Goal: Navigation & Orientation: Find specific page/section

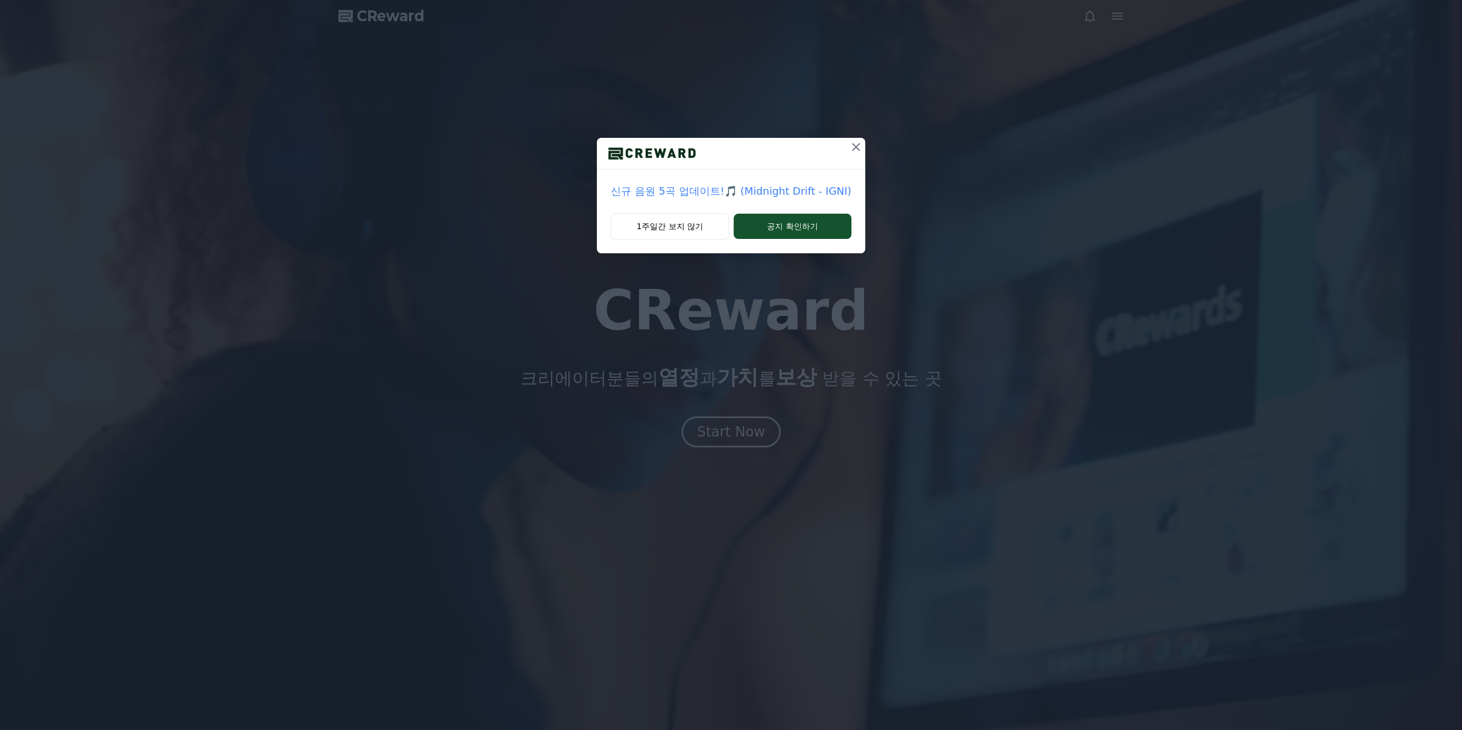
click at [855, 147] on icon at bounding box center [856, 147] width 14 height 14
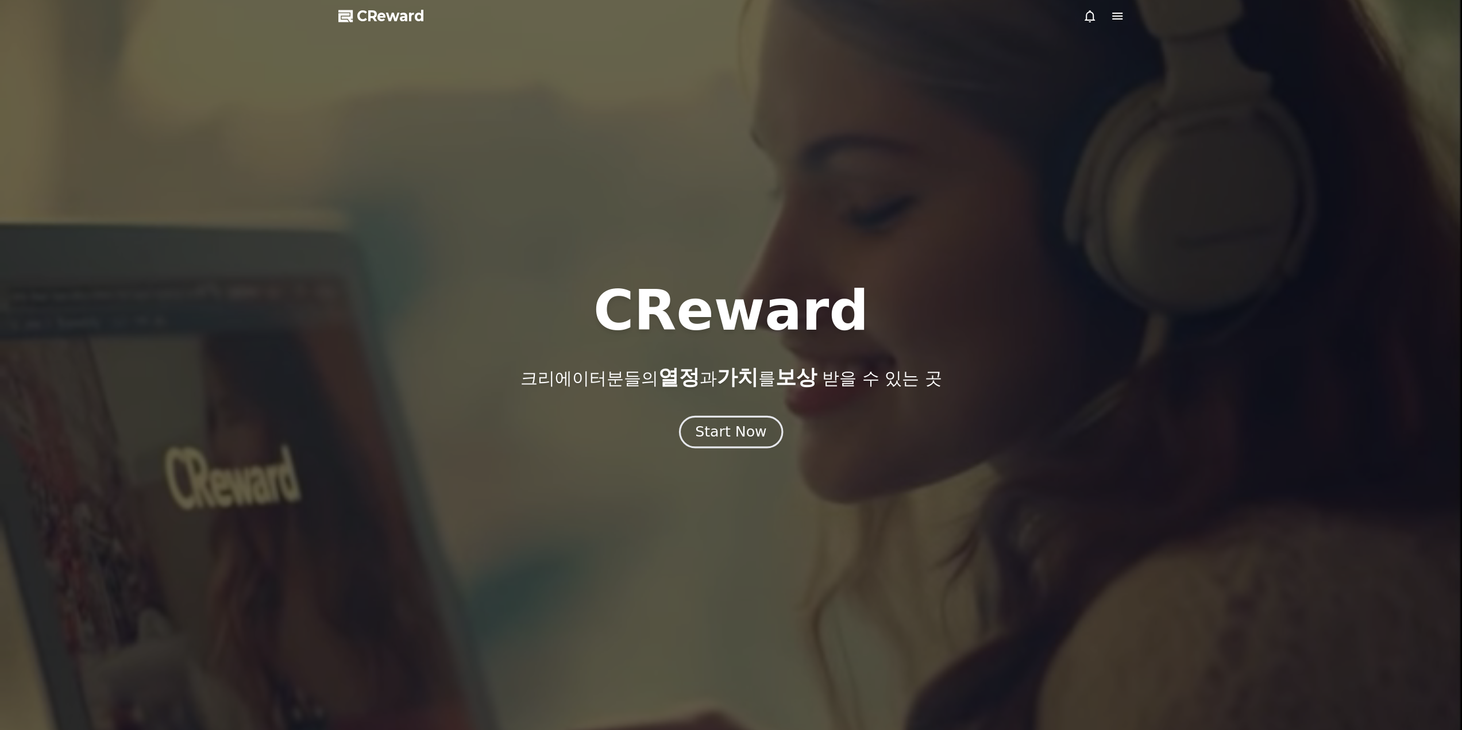
click at [741, 436] on div "Start Now" at bounding box center [730, 432] width 71 height 20
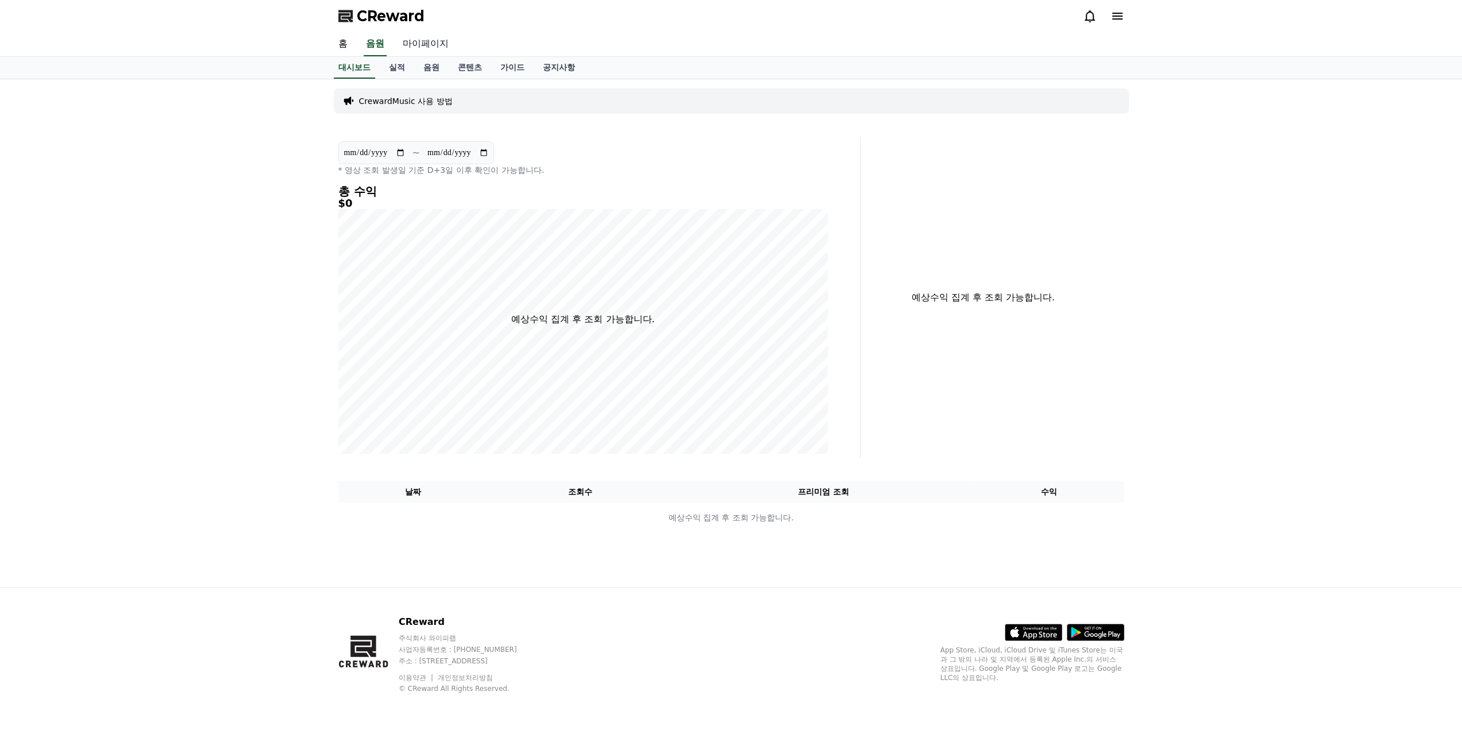
click at [431, 44] on link "마이페이지" at bounding box center [425, 44] width 64 height 24
select select "**********"
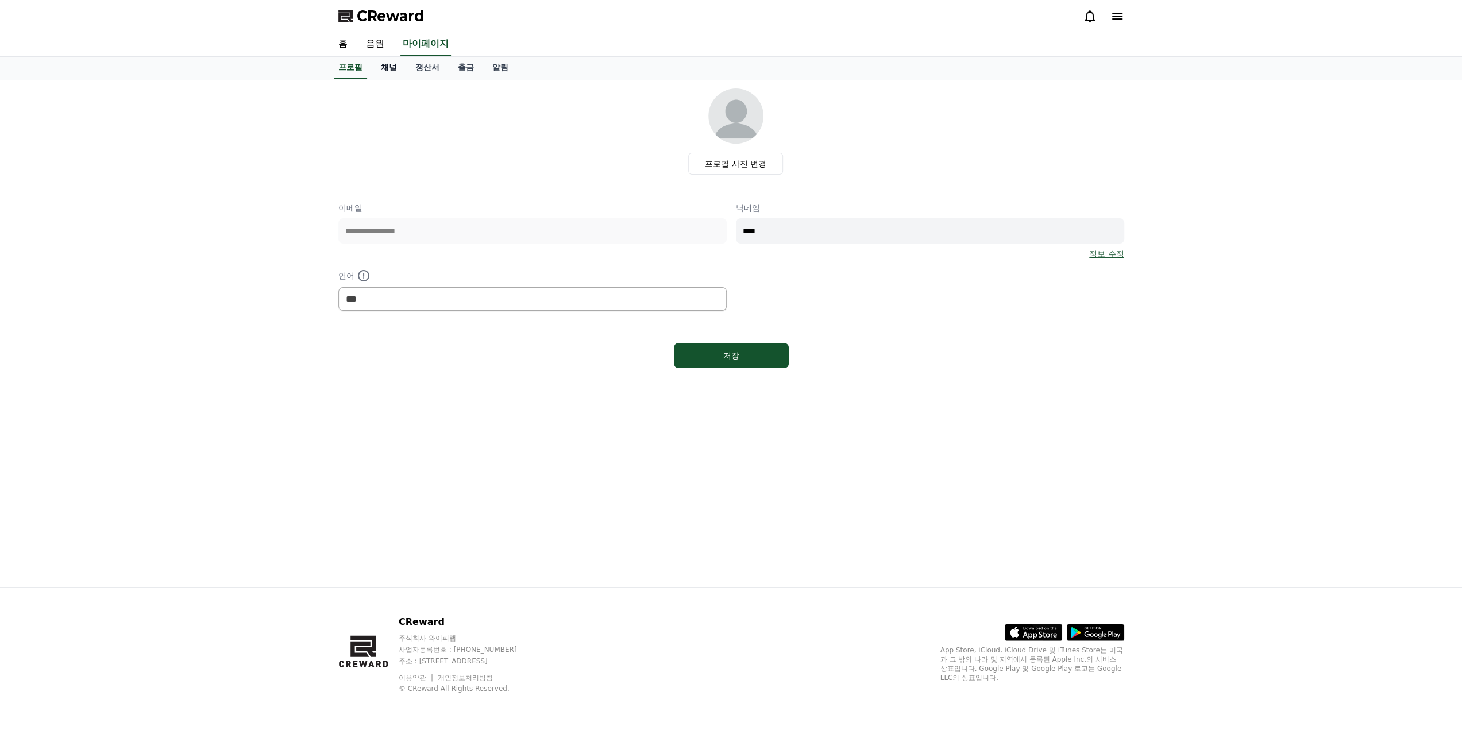
click at [389, 66] on link "채널" at bounding box center [389, 68] width 34 height 22
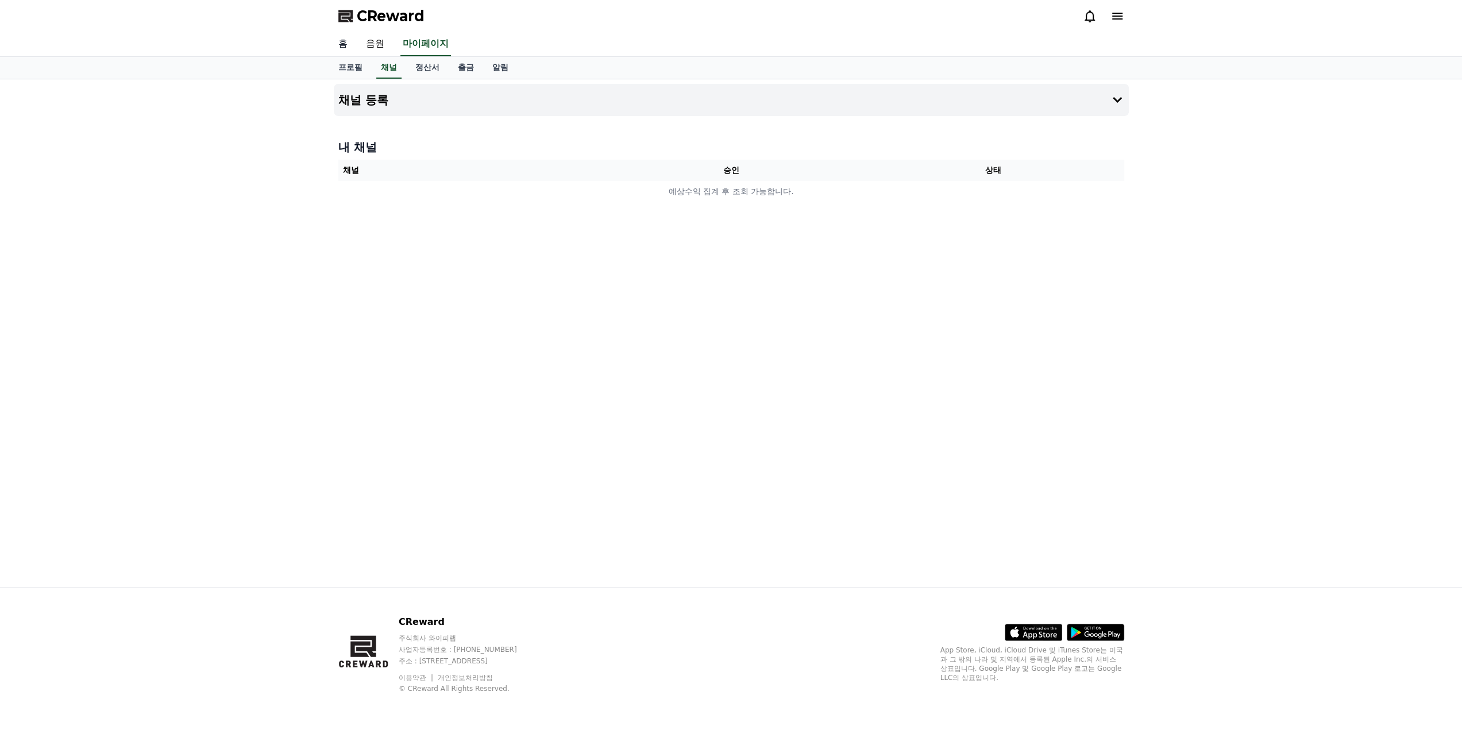
click at [345, 47] on link "홈" at bounding box center [343, 44] width 28 height 24
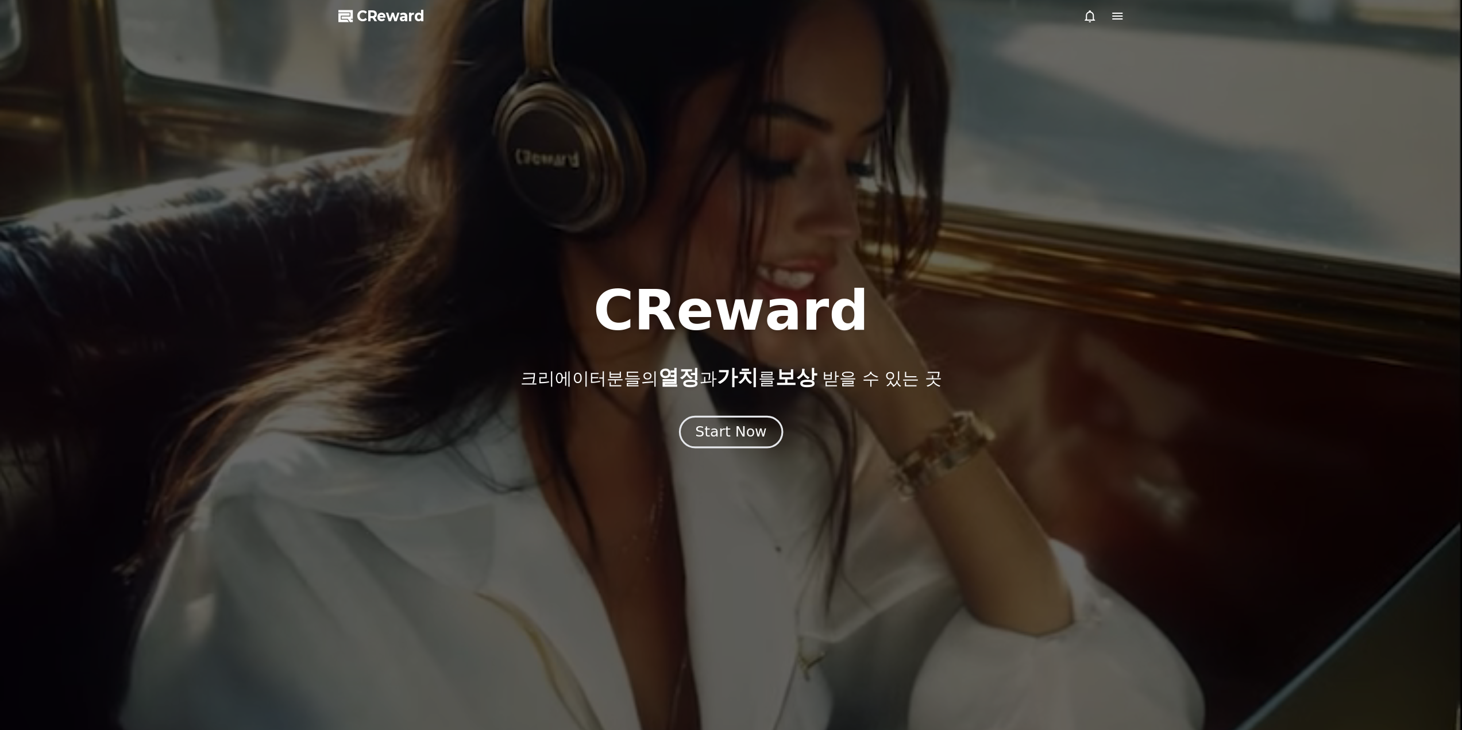
click at [739, 423] on div "Start Now" at bounding box center [730, 432] width 71 height 20
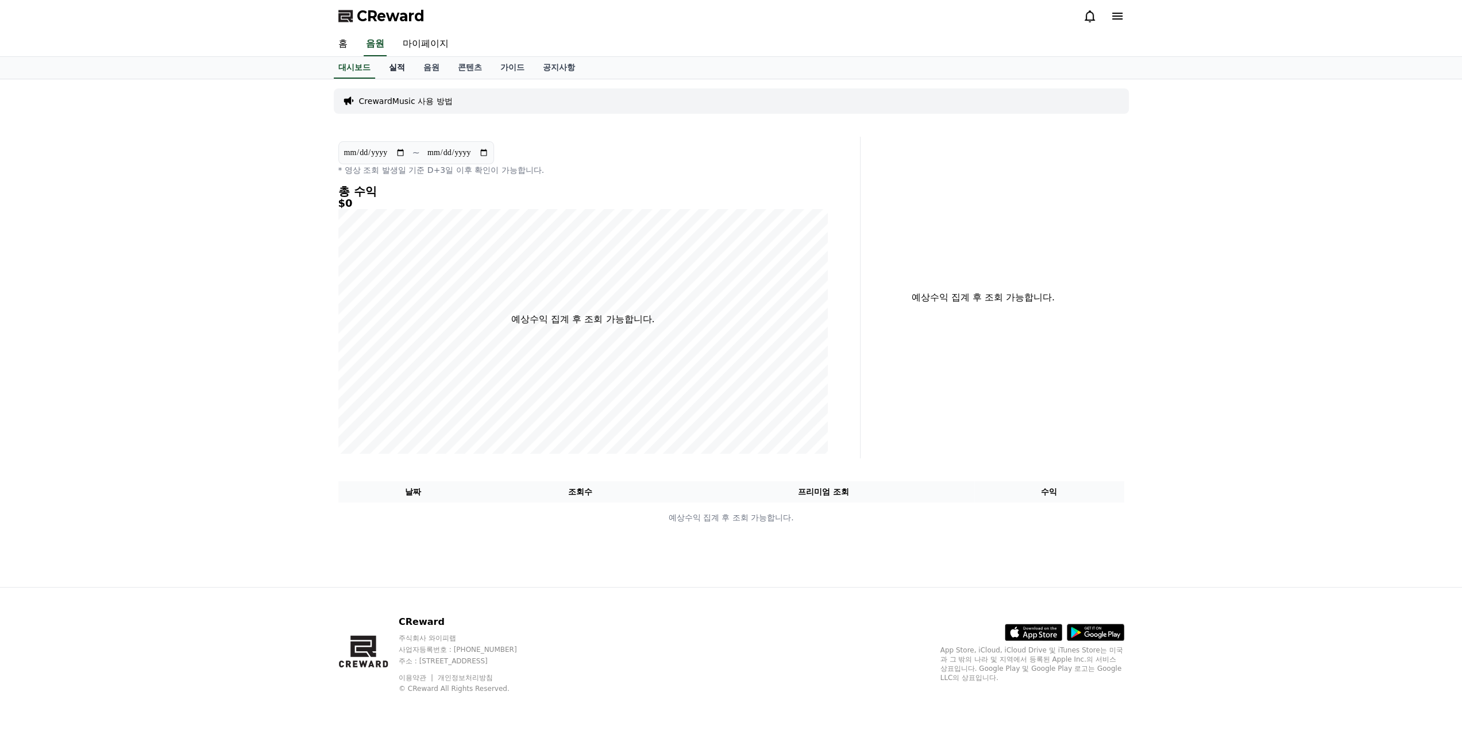
click at [396, 67] on link "실적" at bounding box center [397, 68] width 34 height 22
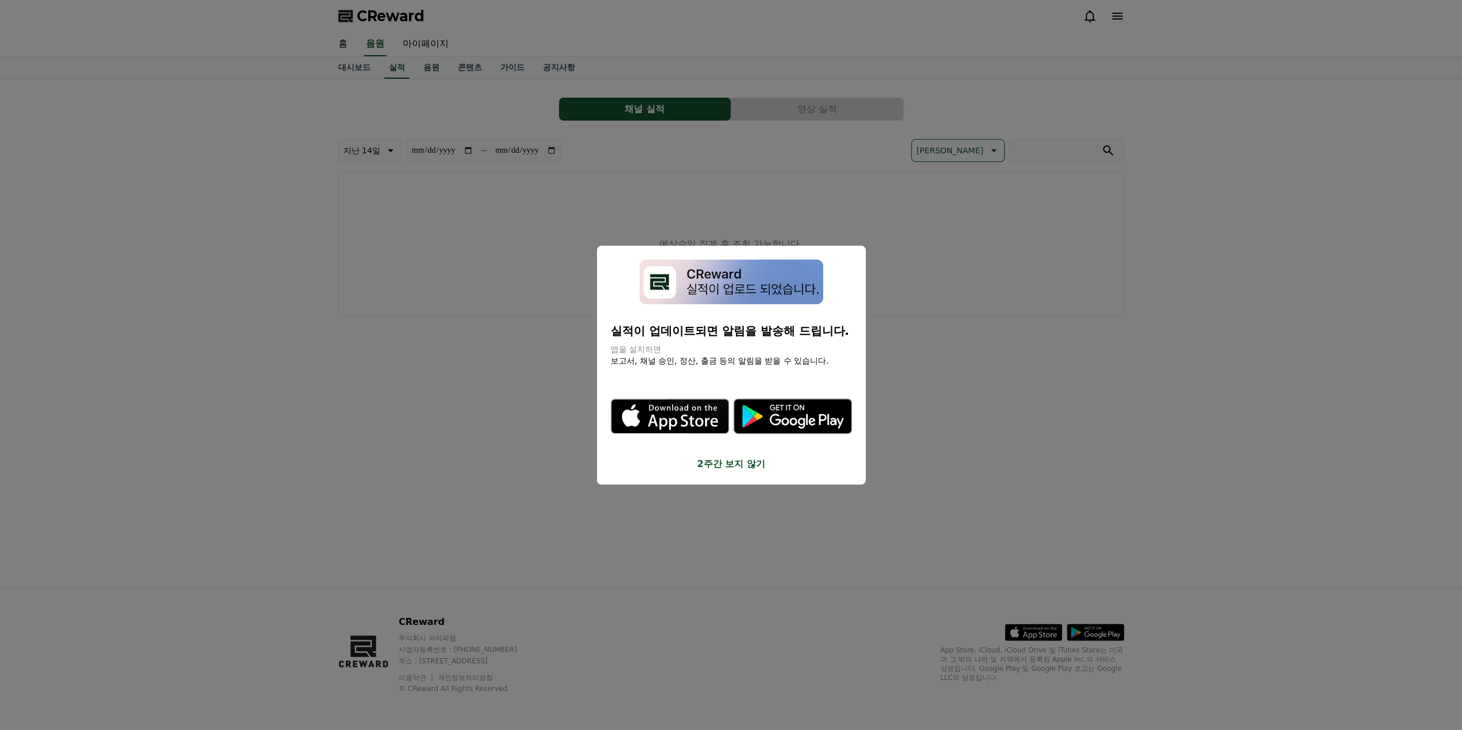
click at [725, 464] on button "2주간 보지 않기" at bounding box center [731, 464] width 241 height 14
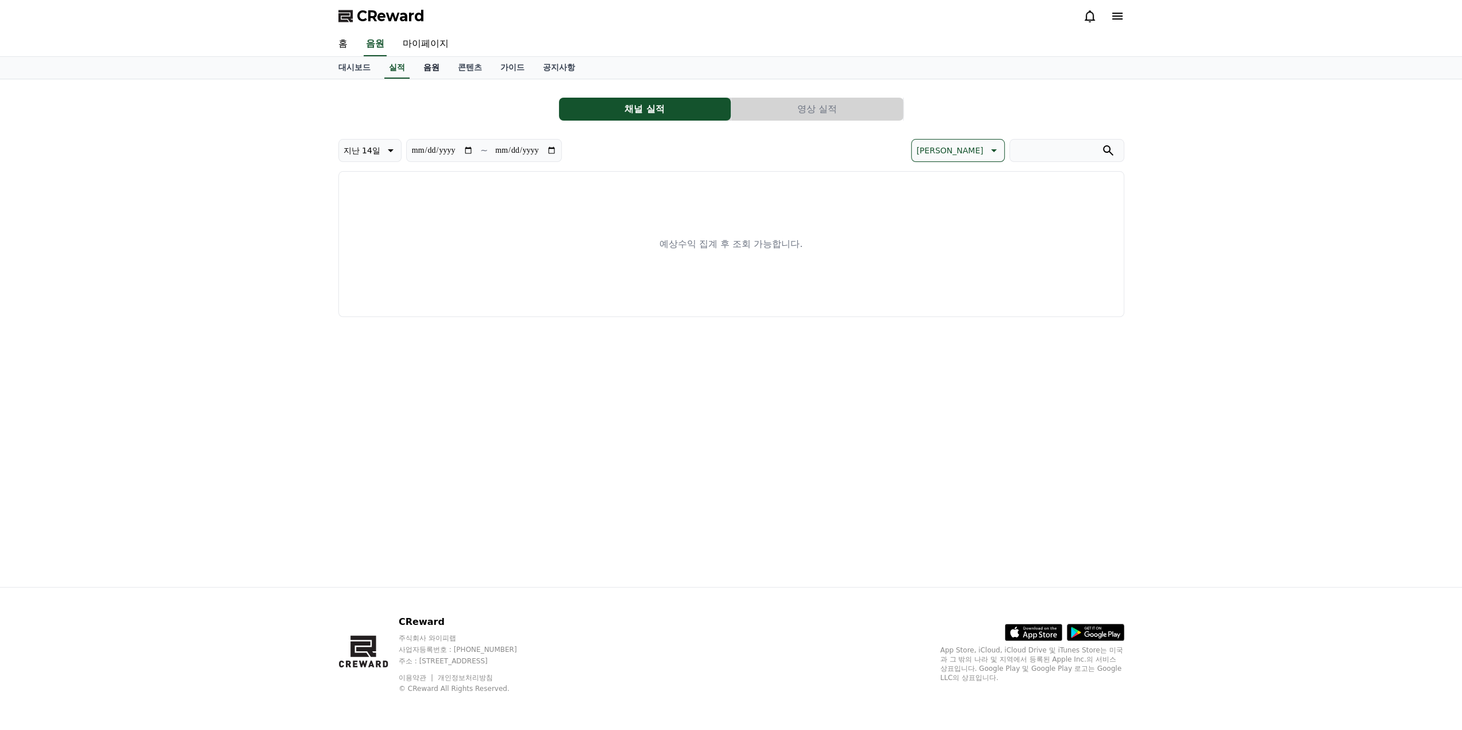
click at [423, 73] on link "음원" at bounding box center [431, 68] width 34 height 22
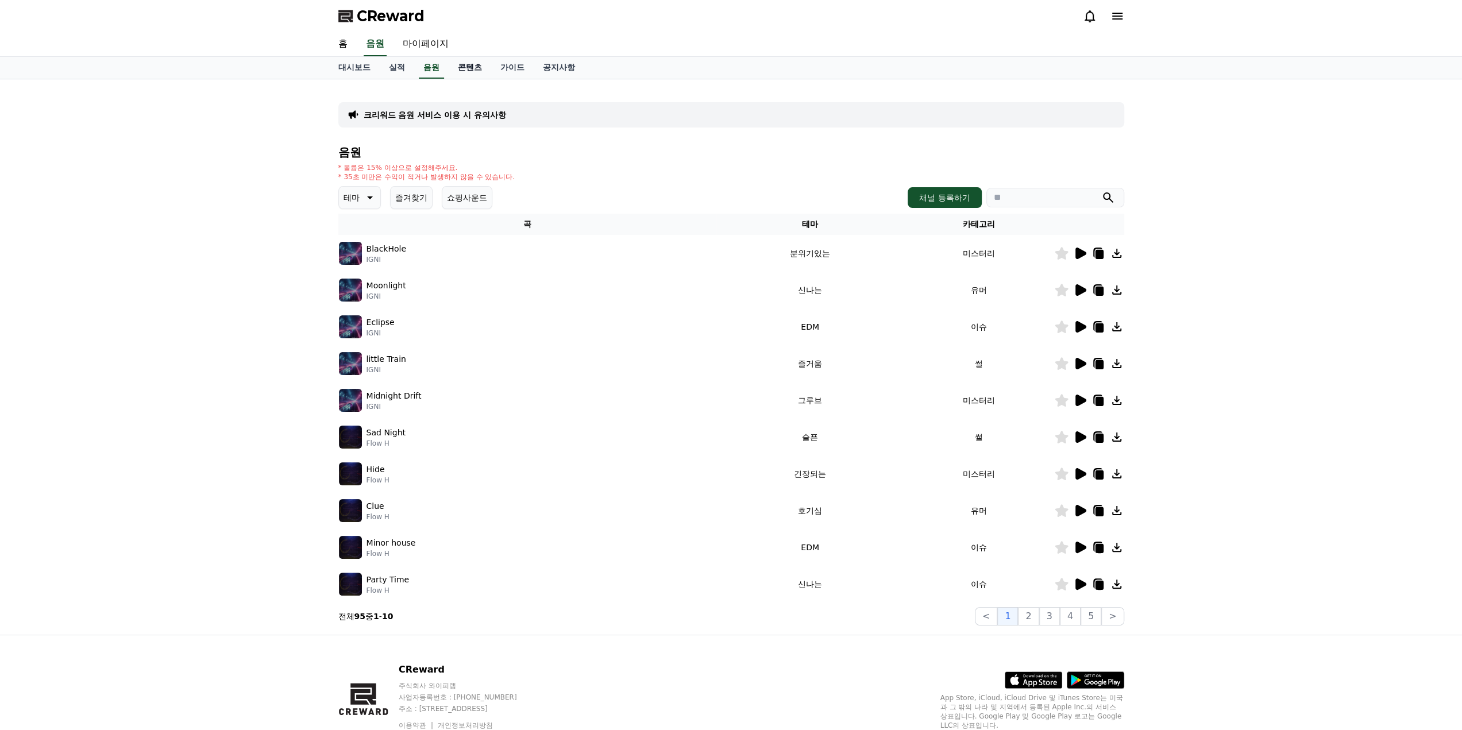
click at [465, 67] on link "콘텐츠" at bounding box center [470, 68] width 43 height 22
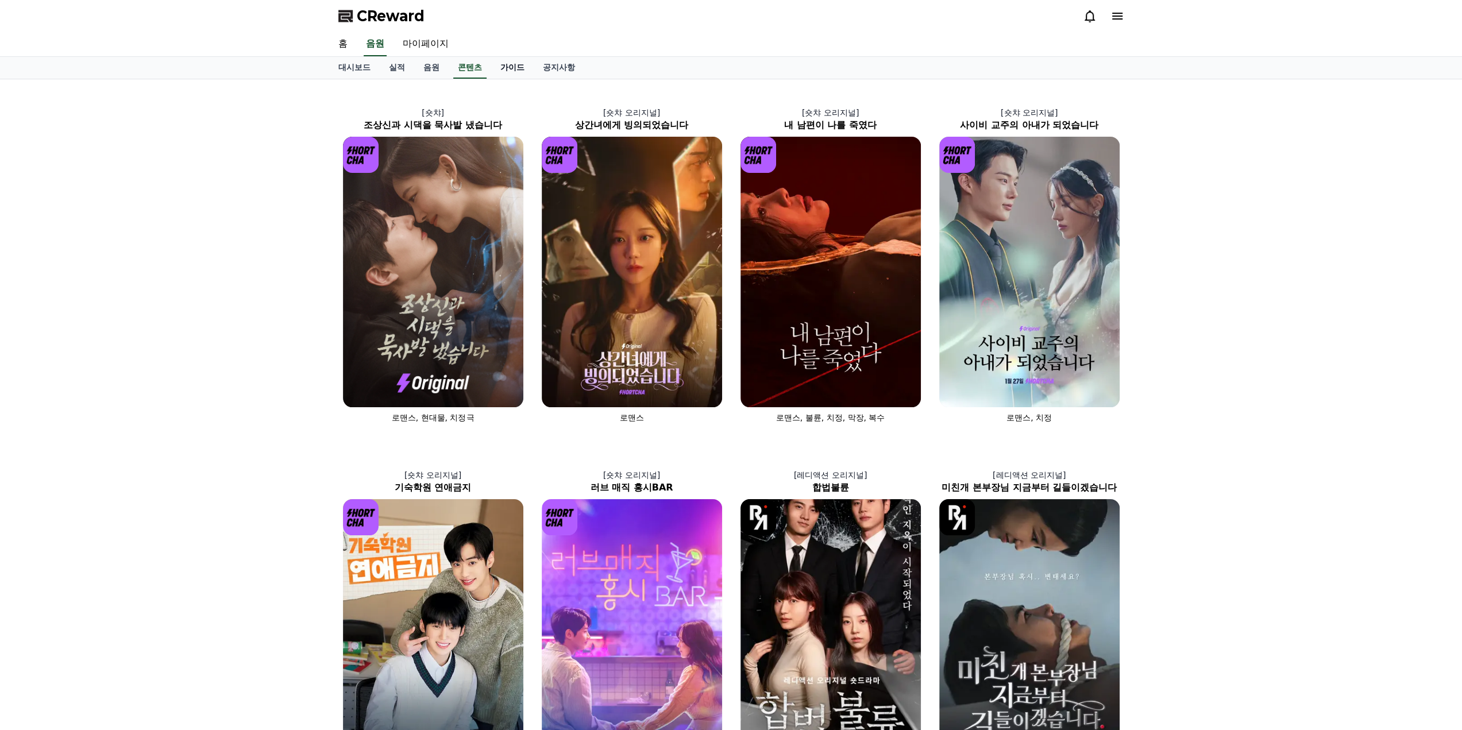
click at [511, 67] on link "가이드" at bounding box center [512, 68] width 43 height 22
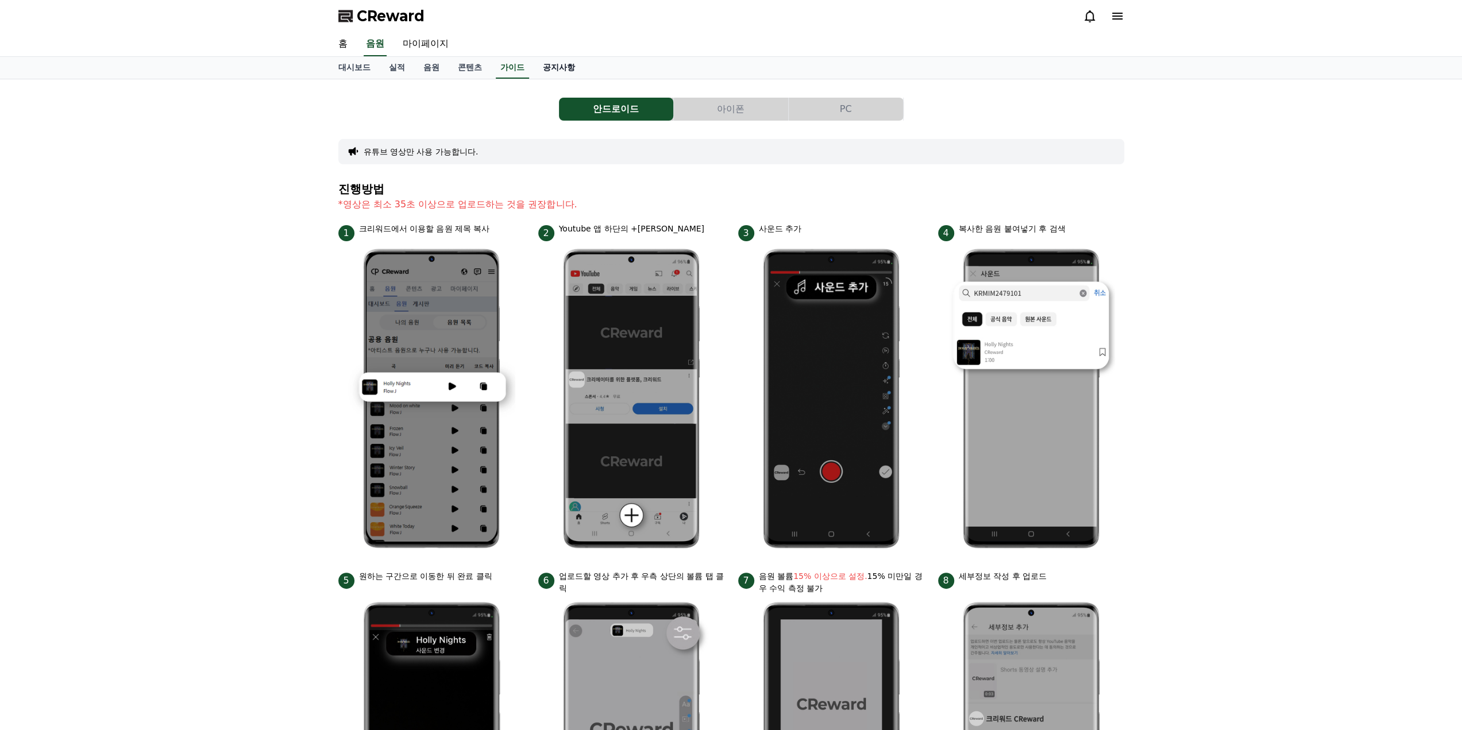
click at [558, 68] on link "공지사항" at bounding box center [559, 68] width 51 height 22
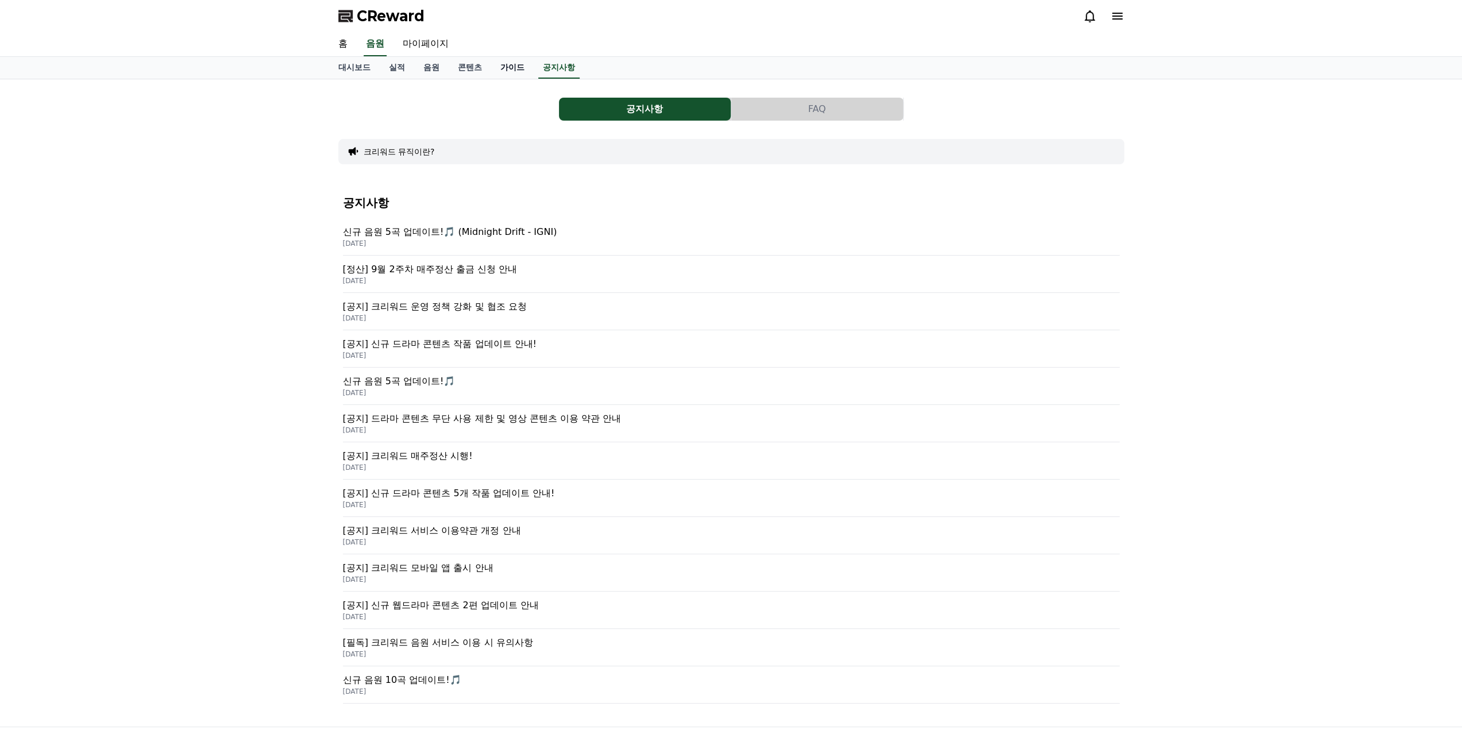
click at [499, 68] on link "가이드" at bounding box center [512, 68] width 43 height 22
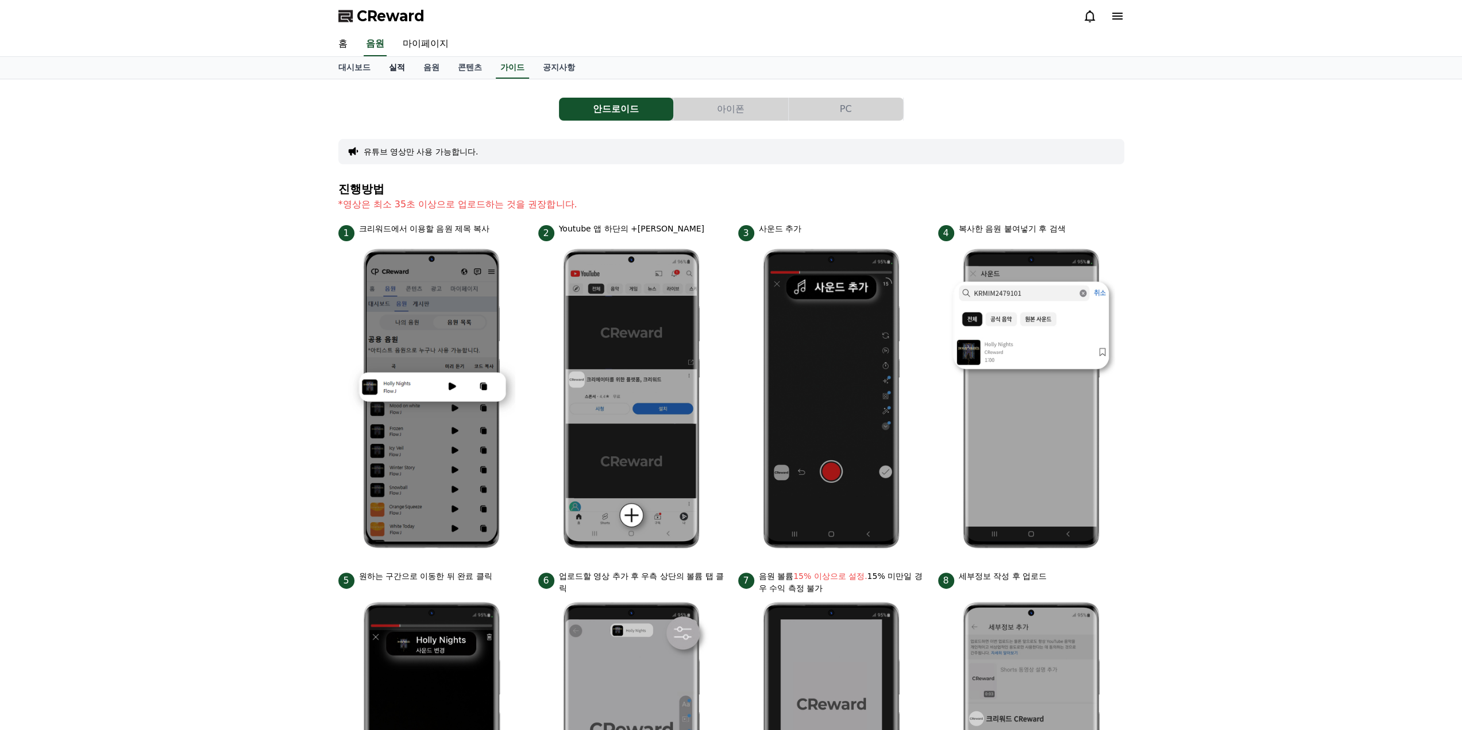
click at [401, 74] on link "실적" at bounding box center [397, 68] width 34 height 22
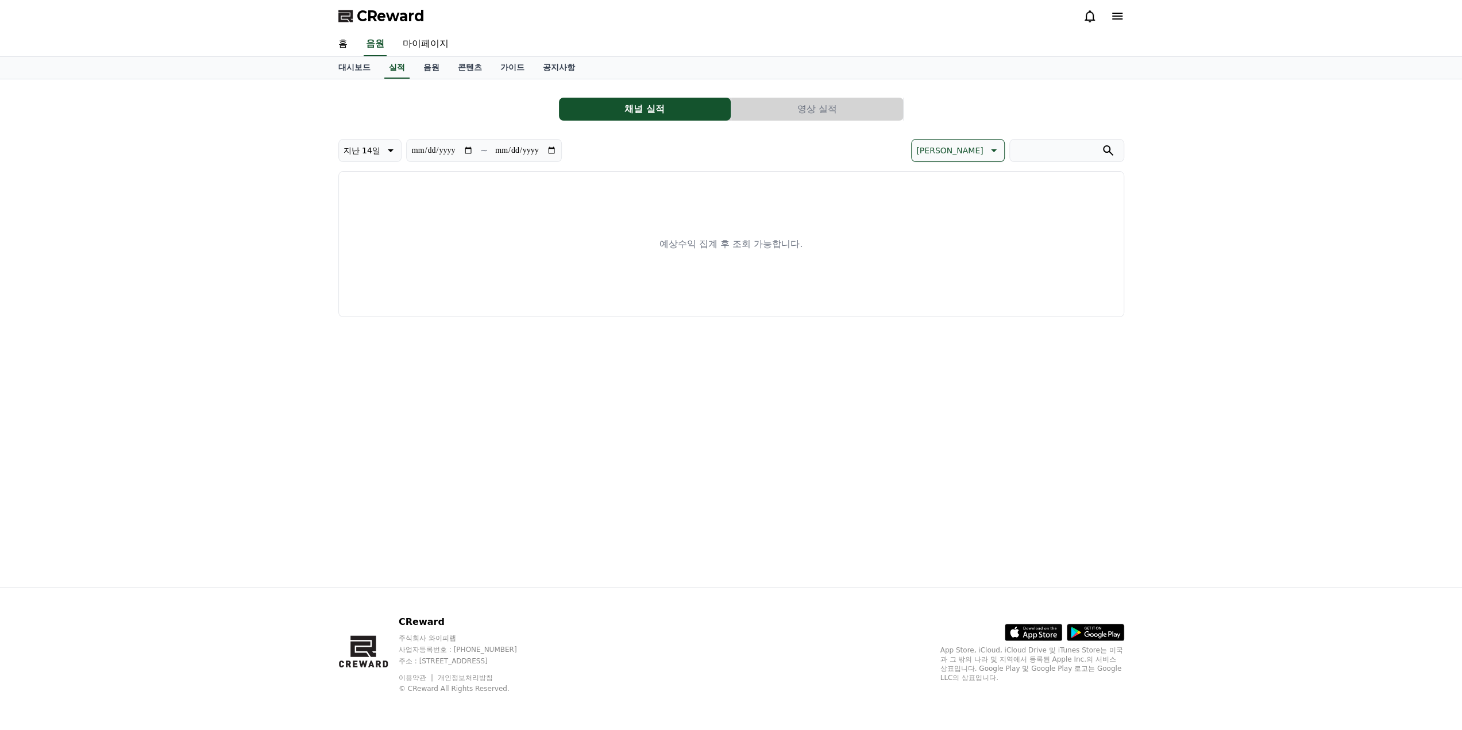
click at [803, 114] on button "영상 실적" at bounding box center [817, 109] width 172 height 23
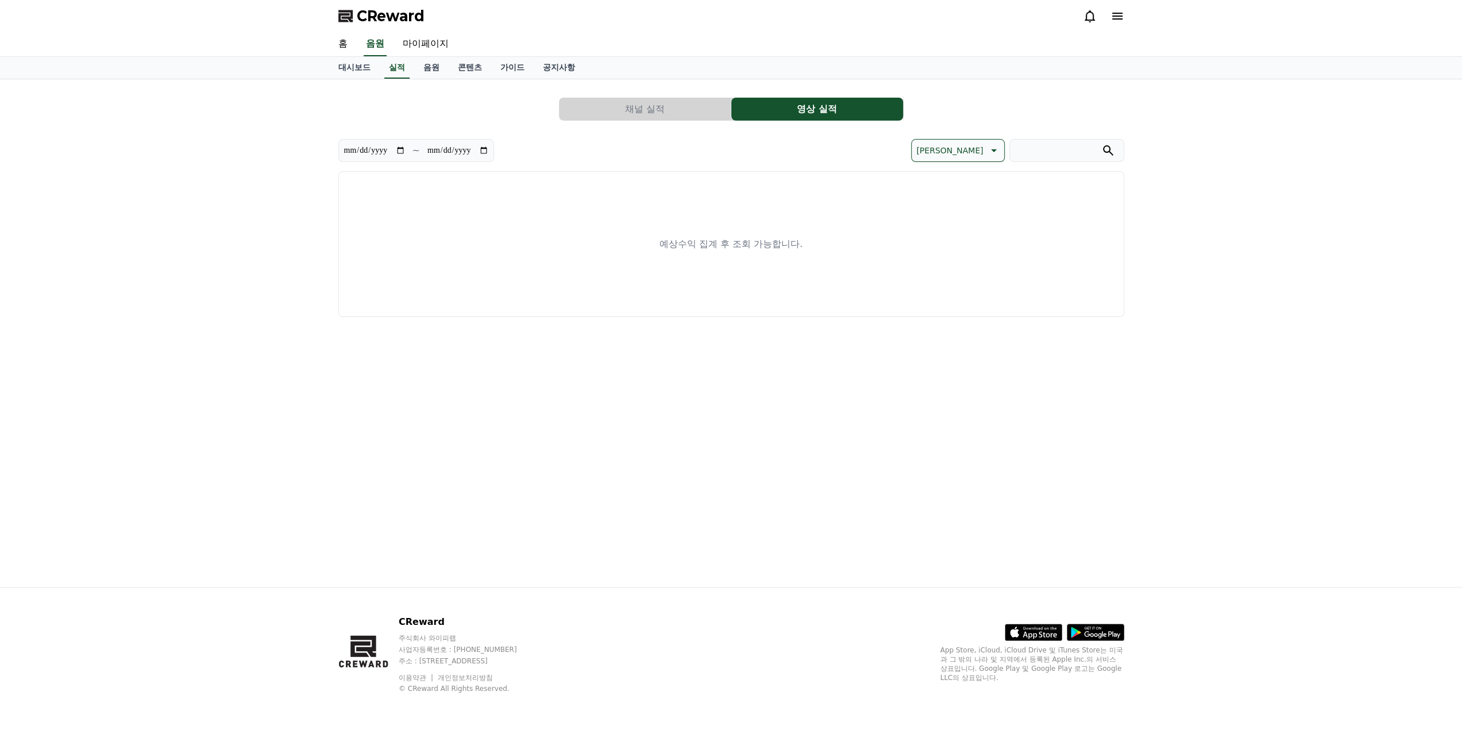
click at [640, 113] on button "채널 실적" at bounding box center [645, 109] width 172 height 23
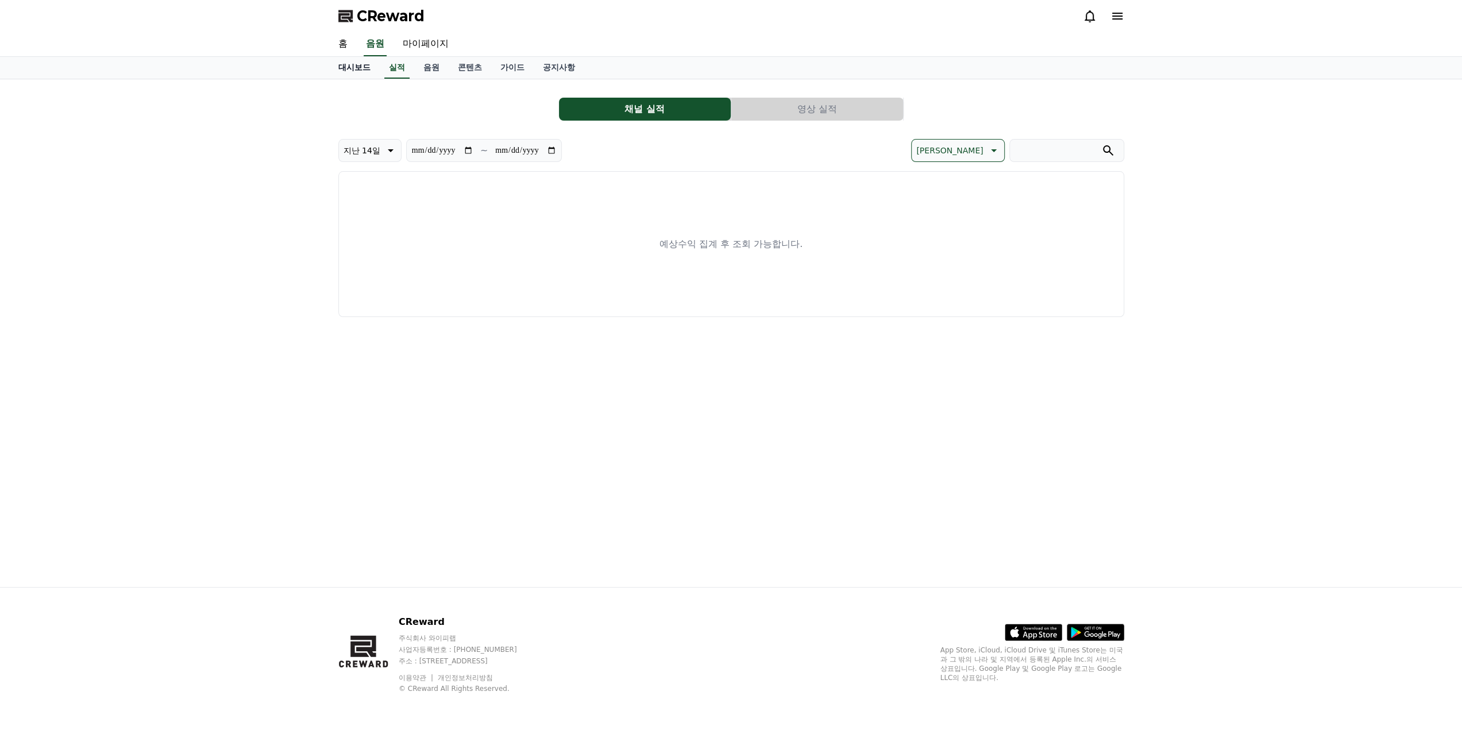
click at [352, 69] on link "대시보드" at bounding box center [354, 68] width 51 height 22
